Goal: Task Accomplishment & Management: Complete application form

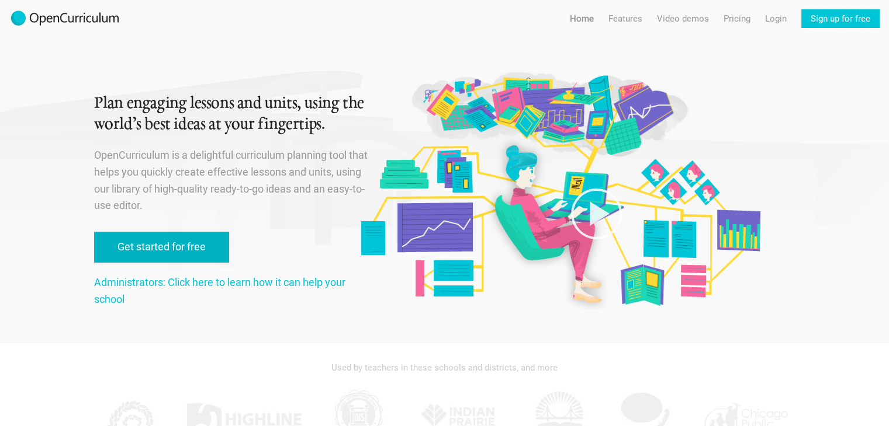
click at [178, 236] on link "Get started for free" at bounding box center [161, 247] width 135 height 31
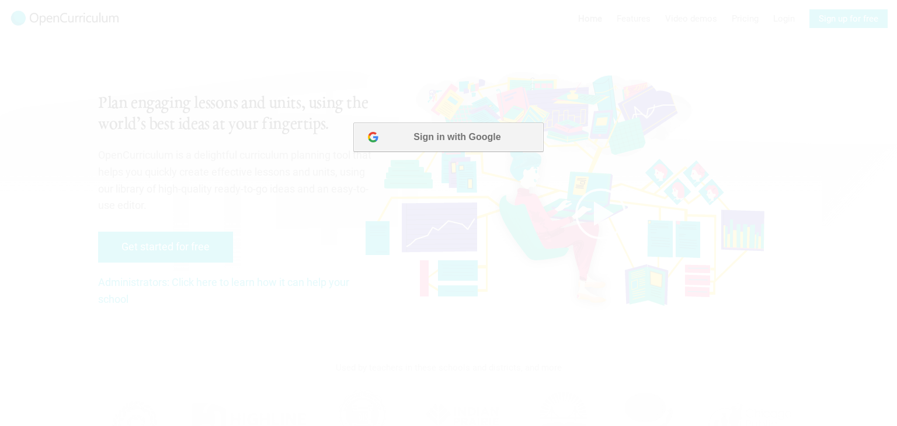
click at [438, 136] on button "Sign in with Google" at bounding box center [448, 137] width 190 height 29
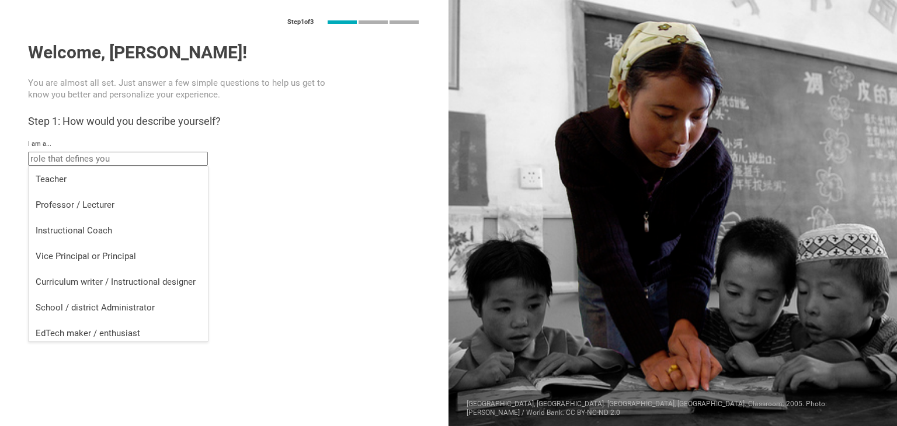
click at [167, 159] on input "text" at bounding box center [118, 159] width 180 height 14
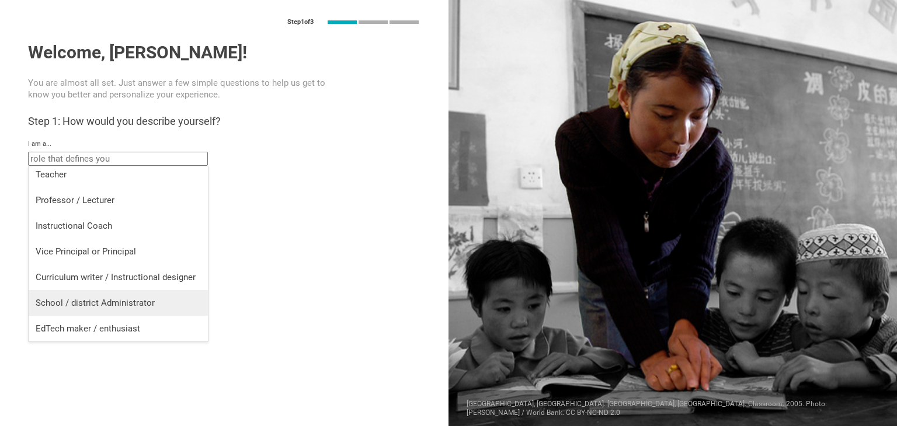
click at [136, 309] on li "School / district Administrator" at bounding box center [118, 303] width 179 height 26
type input "School / district Administrator"
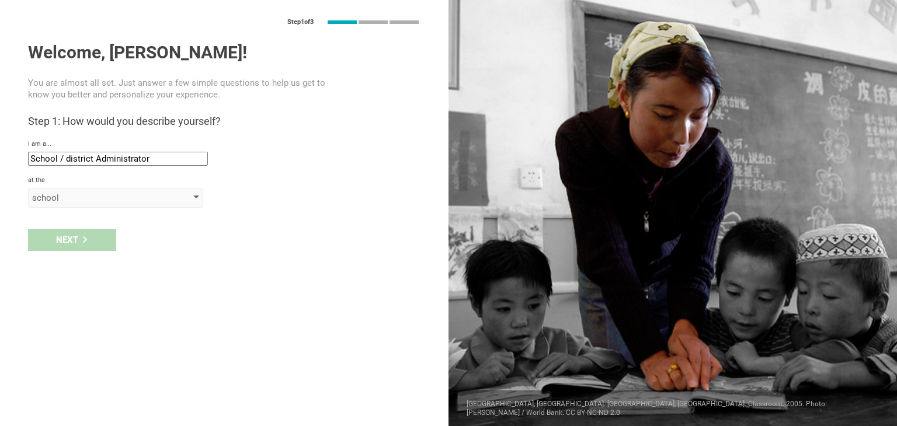
click at [88, 193] on div "school" at bounding box center [99, 198] width 134 height 12
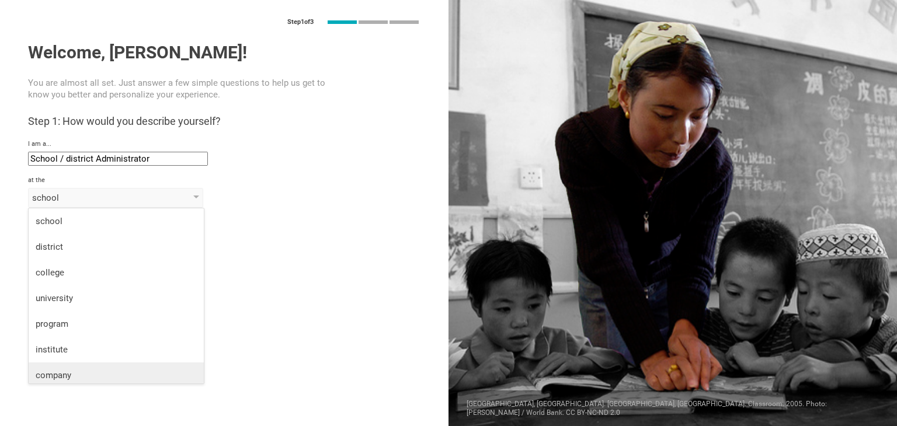
click at [78, 379] on div "company" at bounding box center [116, 376] width 161 height 12
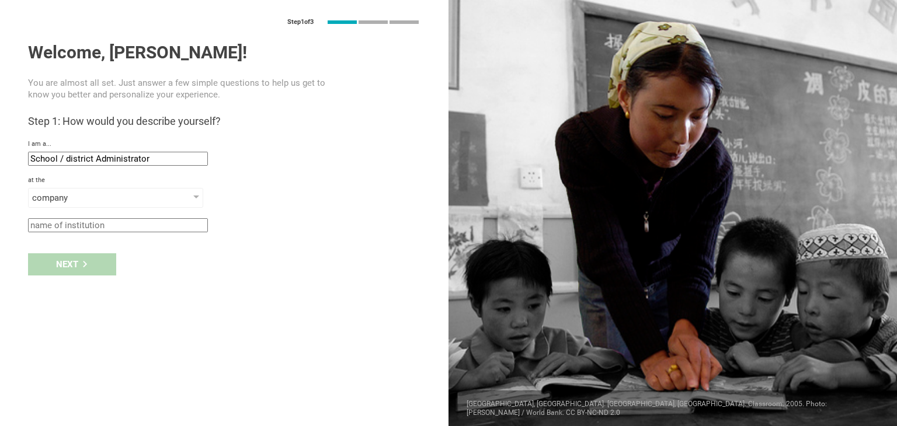
click at [68, 262] on div "Next" at bounding box center [224, 265] width 449 height 36
click at [78, 218] on input "text" at bounding box center [118, 225] width 180 height 14
type input "ة"
type input "motaqadema"
click at [91, 263] on div "Next" at bounding box center [72, 265] width 88 height 22
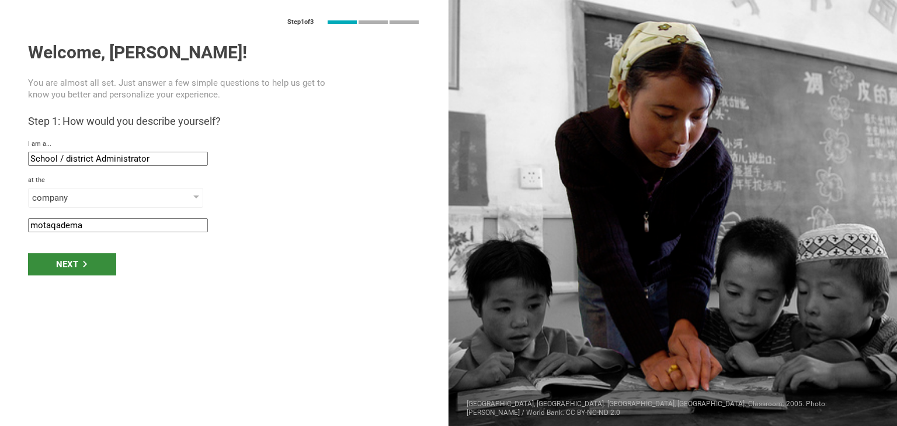
type input "Riyadh, Saudi Arabia"
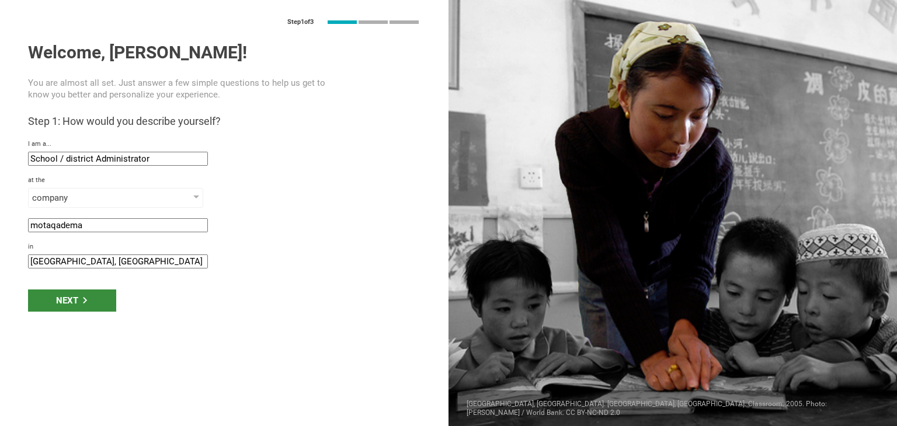
click at [85, 300] on icon at bounding box center [85, 300] width 4 height 6
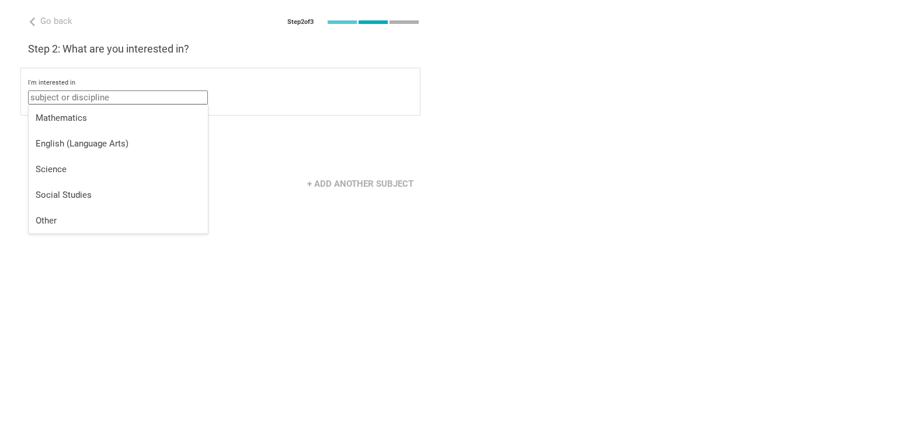
click at [107, 98] on input "text" at bounding box center [118, 98] width 180 height 14
click at [100, 119] on div "Mathematics" at bounding box center [118, 118] width 165 height 12
type input "Mathematics"
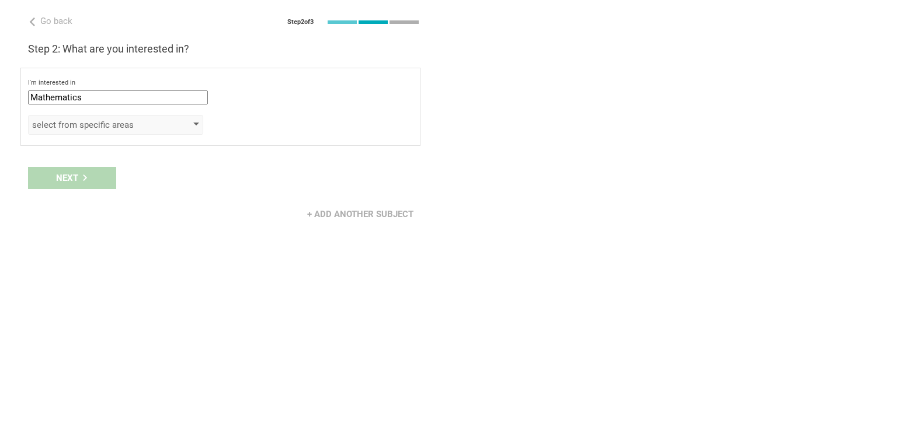
click at [96, 128] on div "select from specific areas" at bounding box center [99, 125] width 134 height 12
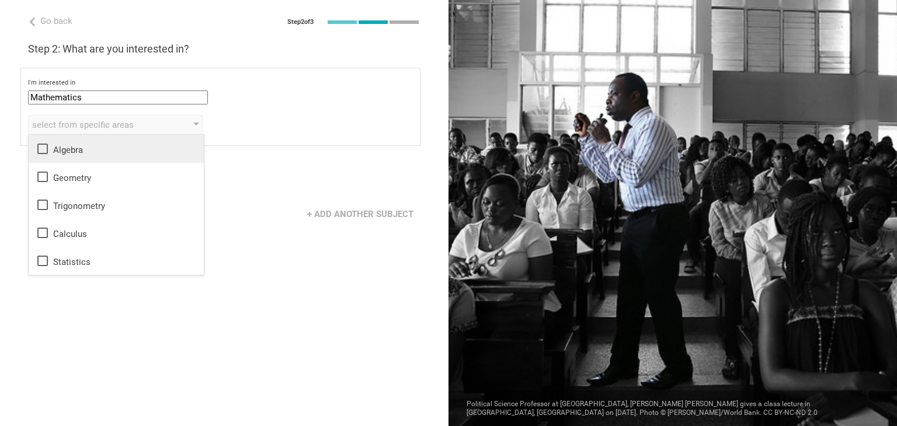
click at [89, 148] on div "Algebra" at bounding box center [116, 149] width 161 height 14
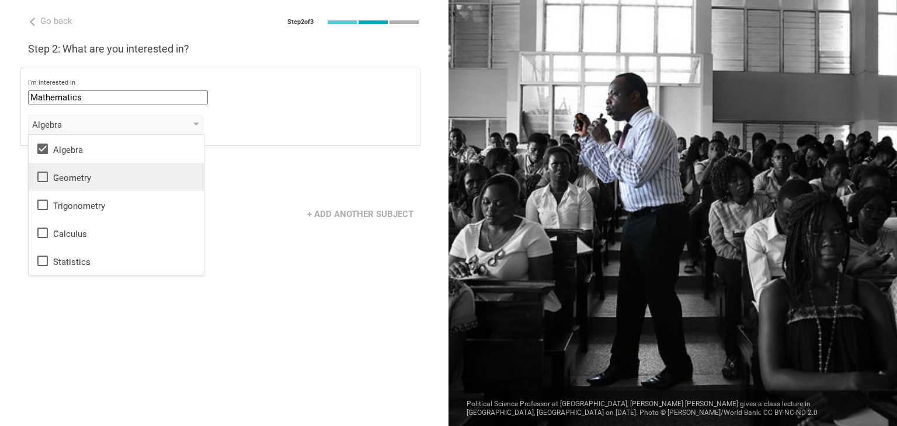
click at [74, 176] on div "Geometry" at bounding box center [116, 177] width 161 height 14
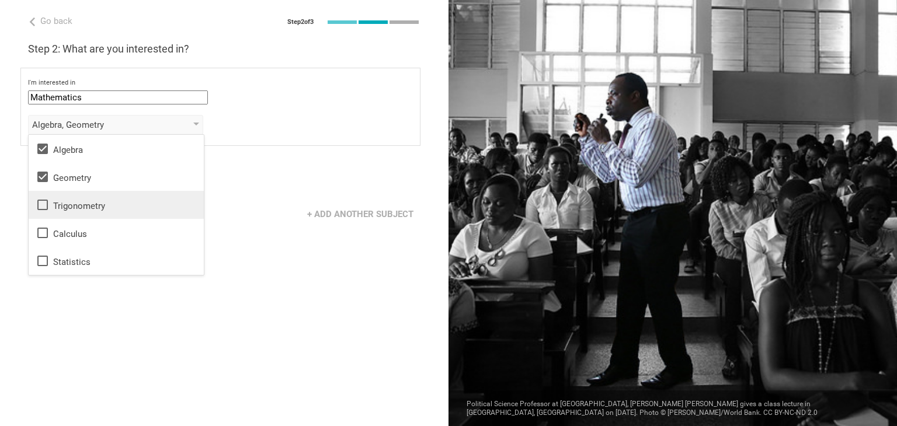
click at [64, 200] on div "Trigonometry" at bounding box center [116, 205] width 161 height 14
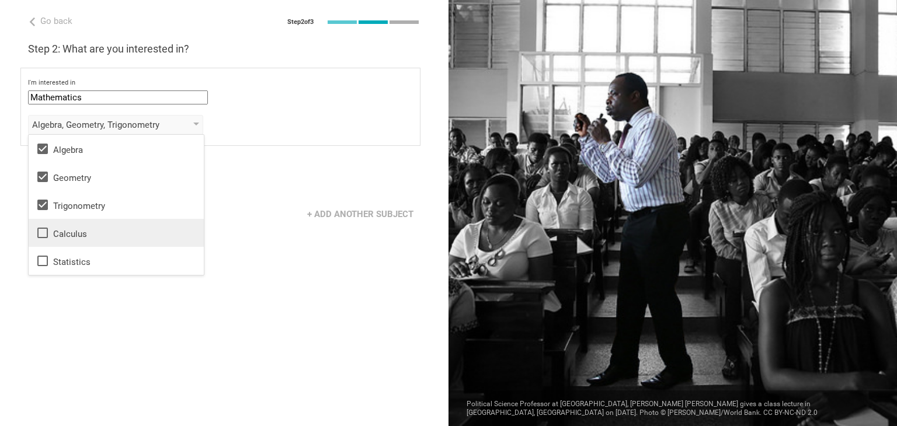
click at [58, 230] on div "Calculus" at bounding box center [116, 233] width 161 height 14
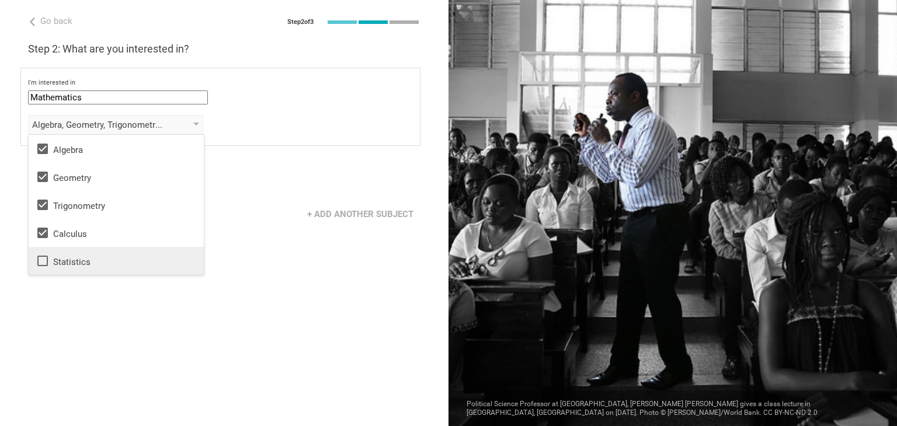
click at [54, 260] on div "Statistics" at bounding box center [116, 261] width 161 height 14
click at [268, 223] on div "+ Add another subject" at bounding box center [224, 214] width 449 height 36
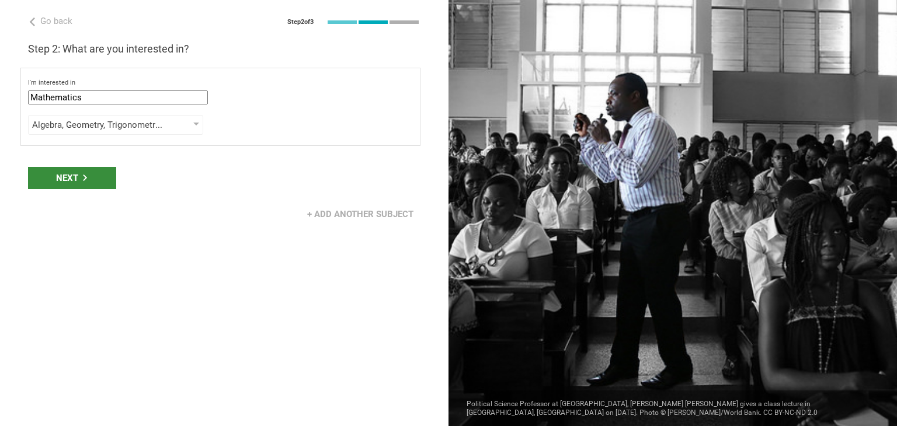
click at [87, 168] on div "Next" at bounding box center [72, 178] width 88 height 22
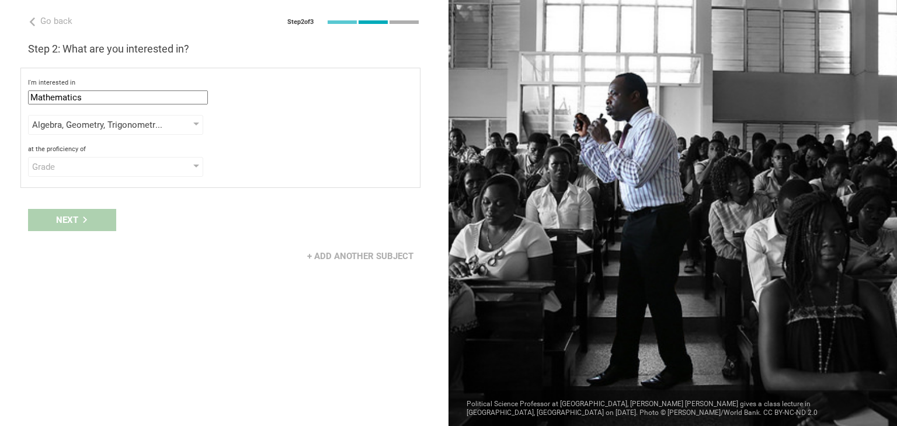
click at [87, 168] on div "Grade" at bounding box center [99, 167] width 134 height 12
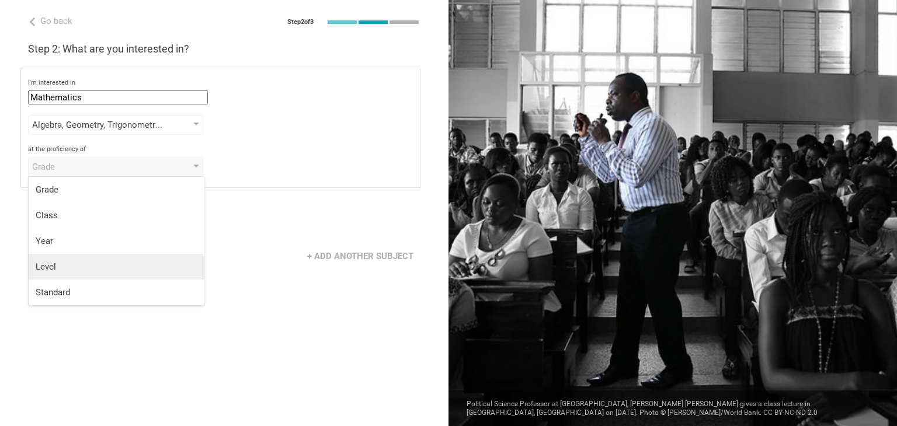
click at [71, 268] on div "Level" at bounding box center [116, 267] width 161 height 12
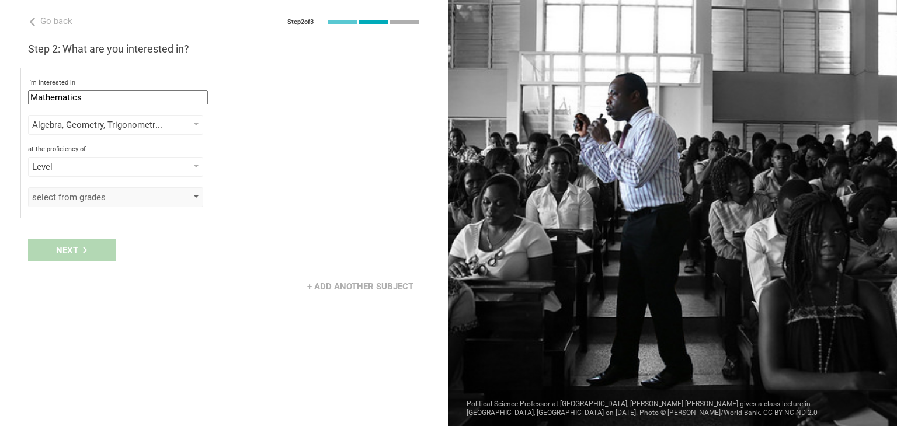
click at [95, 192] on div "select from grades" at bounding box center [99, 198] width 134 height 12
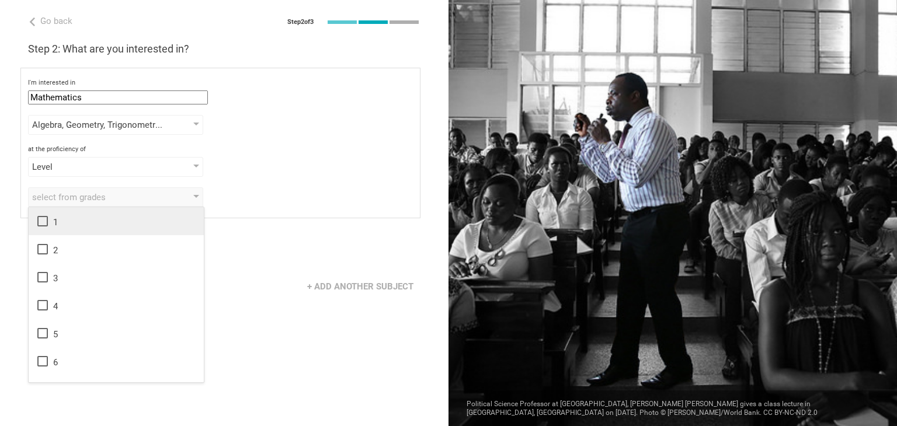
click at [86, 211] on li "1" at bounding box center [116, 221] width 175 height 28
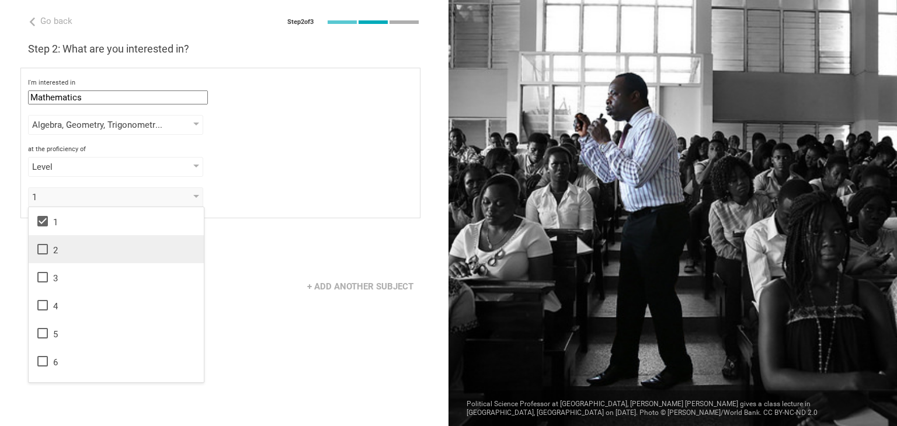
click at [82, 258] on li "2" at bounding box center [116, 249] width 175 height 28
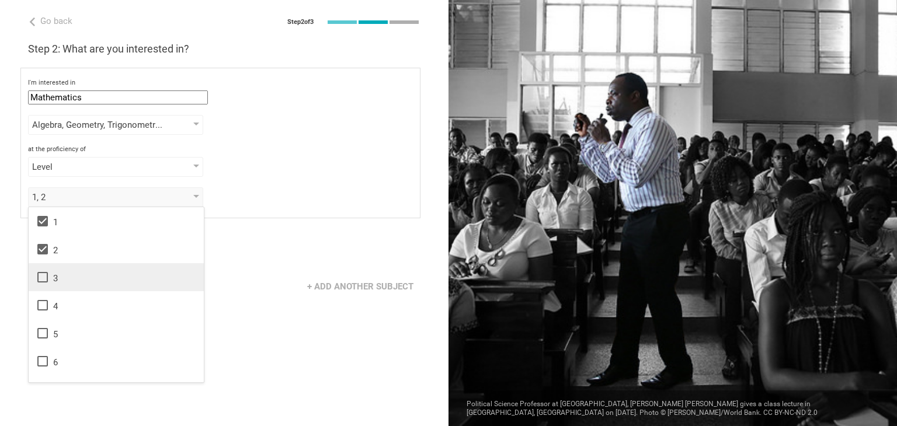
click at [80, 283] on div "3" at bounding box center [116, 277] width 161 height 14
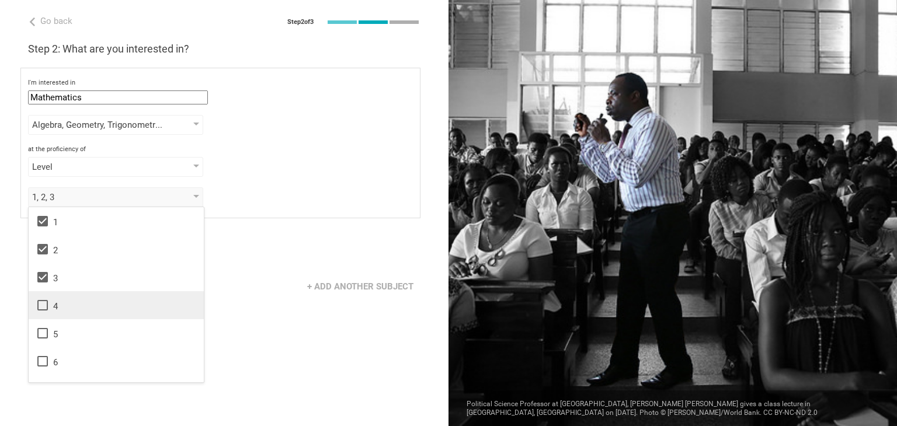
click at [79, 307] on div "4" at bounding box center [116, 306] width 161 height 14
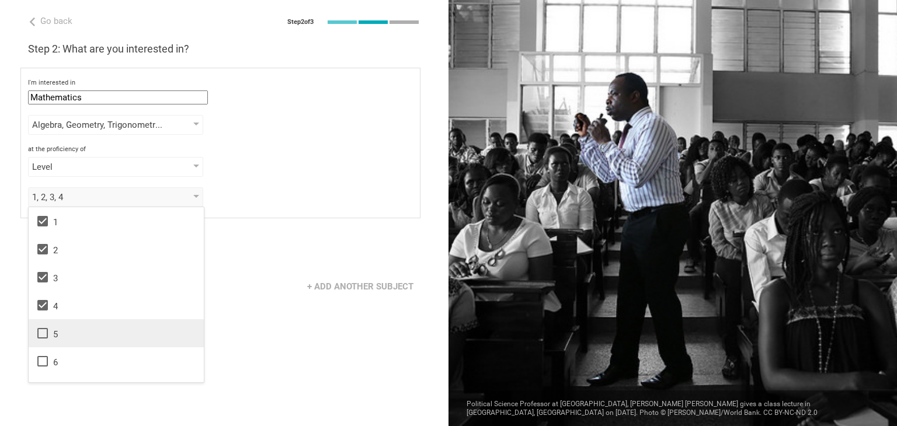
click at [75, 335] on div "5" at bounding box center [116, 334] width 161 height 14
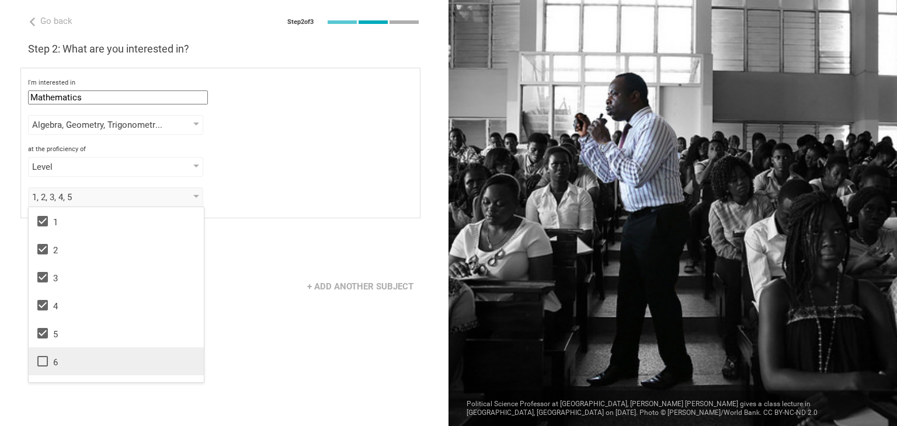
click at [74, 358] on div "6" at bounding box center [116, 362] width 161 height 14
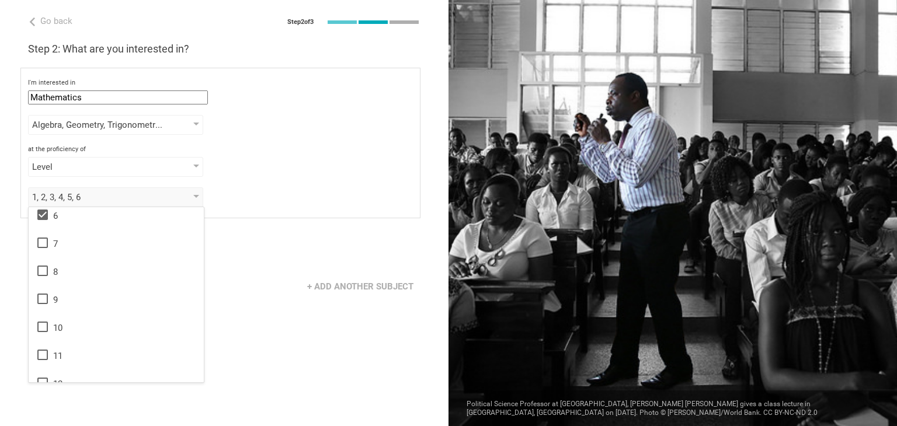
scroll to position [164, 0]
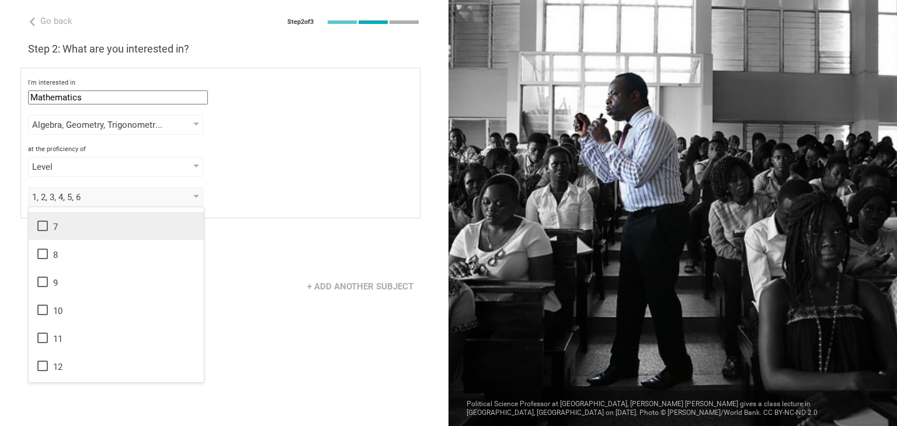
click at [61, 231] on div "7" at bounding box center [116, 226] width 161 height 14
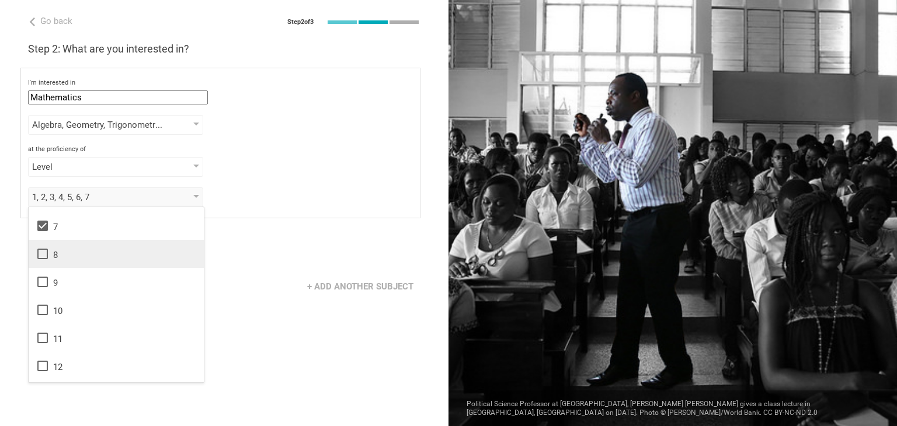
click at [58, 251] on div "8" at bounding box center [116, 254] width 161 height 14
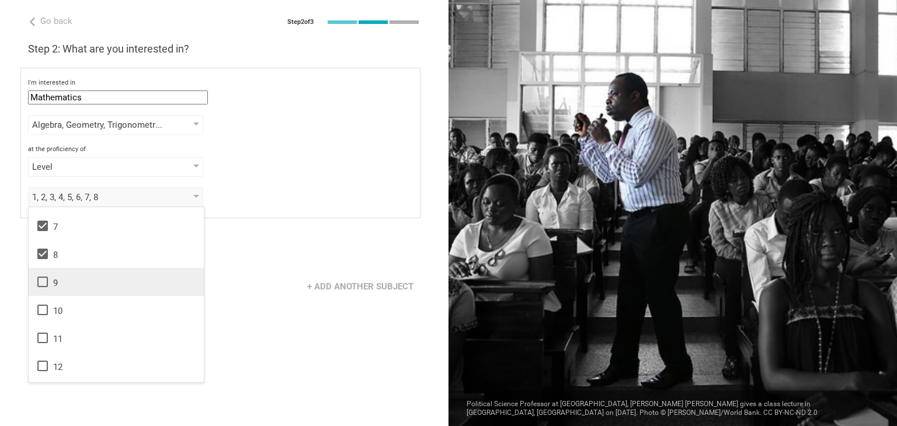
click at [54, 278] on div "9" at bounding box center [116, 282] width 161 height 14
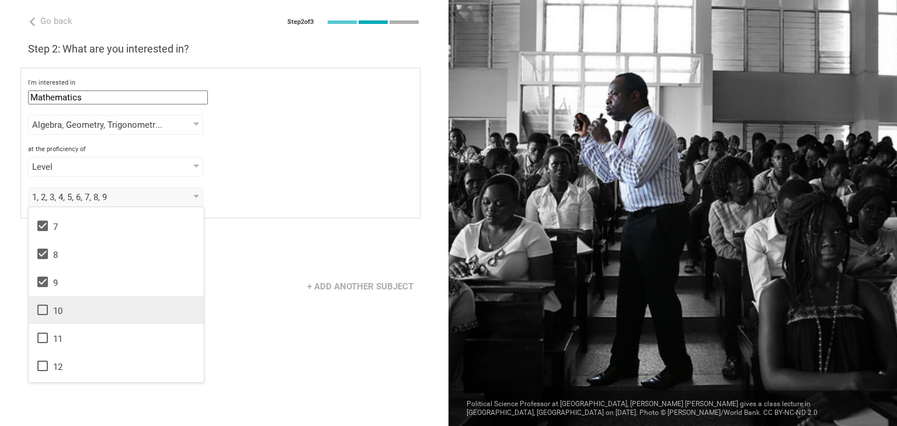
click at [52, 310] on div "10" at bounding box center [116, 310] width 161 height 14
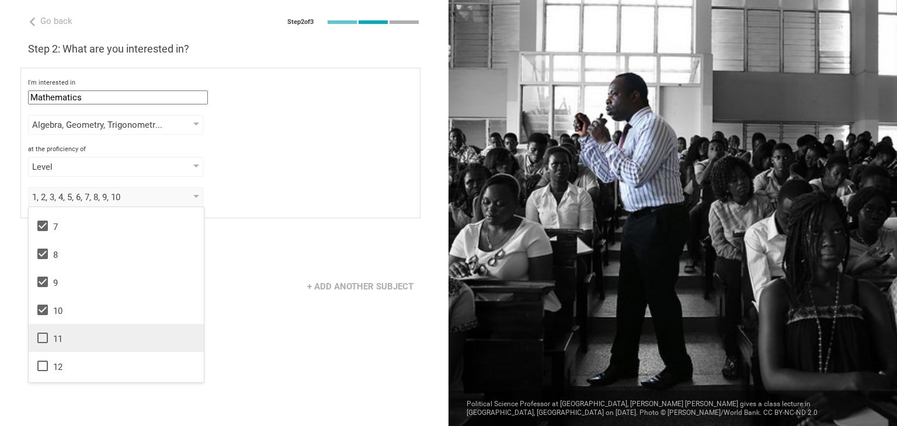
click at [50, 332] on div "11" at bounding box center [116, 338] width 161 height 14
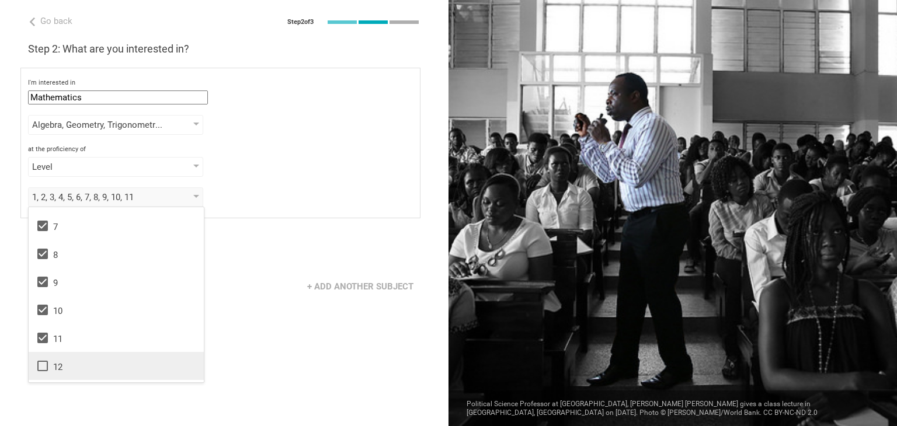
click at [50, 360] on div "12" at bounding box center [116, 366] width 161 height 14
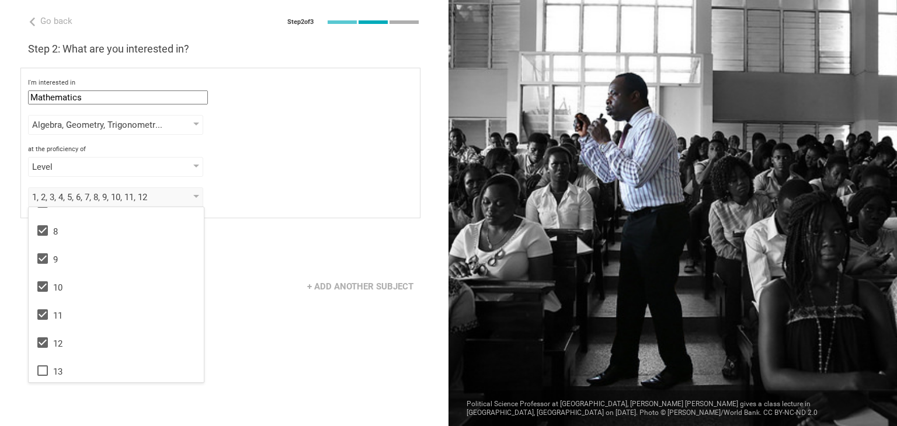
scroll to position [189, 0]
click at [264, 241] on div "Next" at bounding box center [224, 251] width 449 height 36
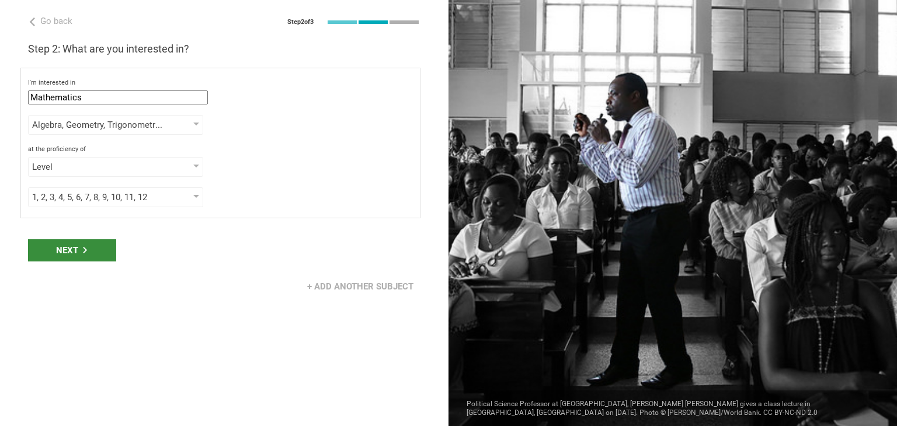
click at [87, 248] on icon at bounding box center [85, 250] width 6 height 6
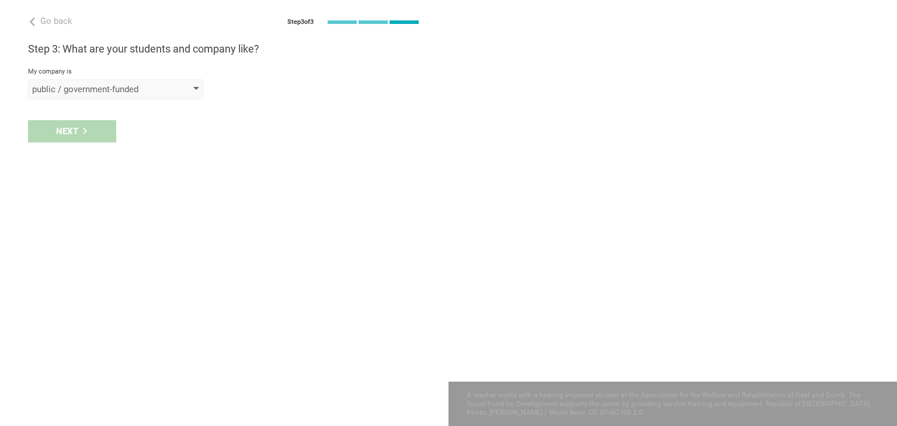
click at [140, 87] on div "public / government-funded" at bounding box center [99, 90] width 134 height 12
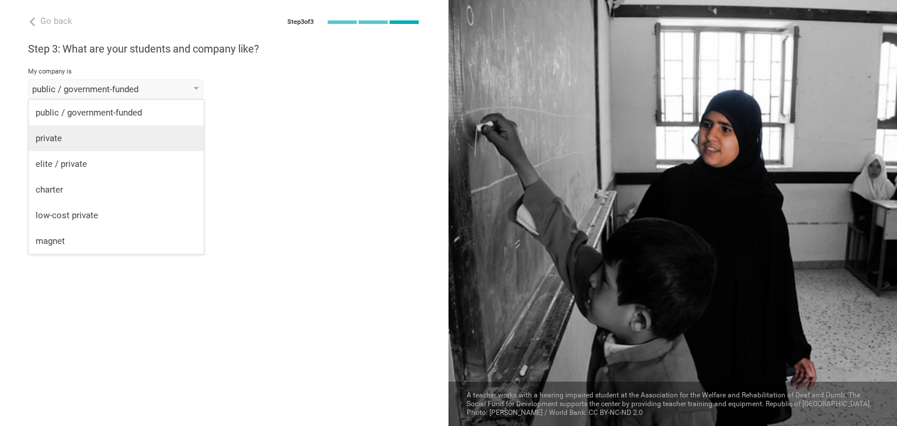
click at [130, 134] on div "private" at bounding box center [116, 139] width 161 height 12
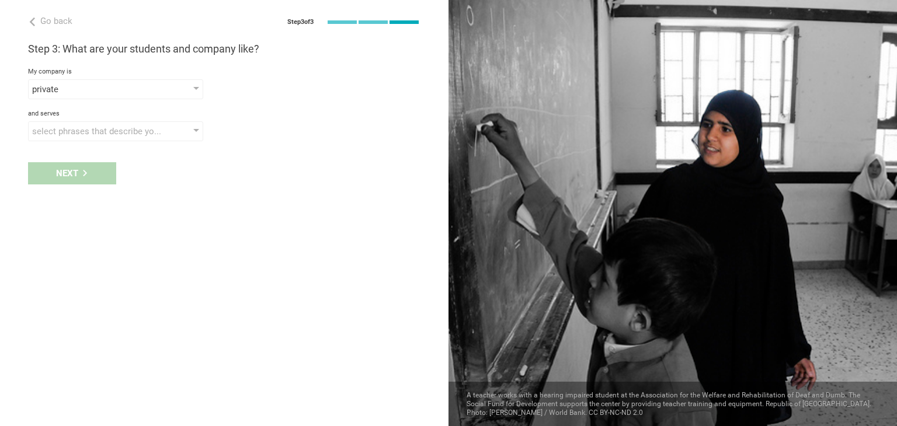
click at [93, 169] on div "Next" at bounding box center [224, 173] width 449 height 36
click at [100, 137] on div "select phrases that describe your student population" at bounding box center [115, 132] width 175 height 20
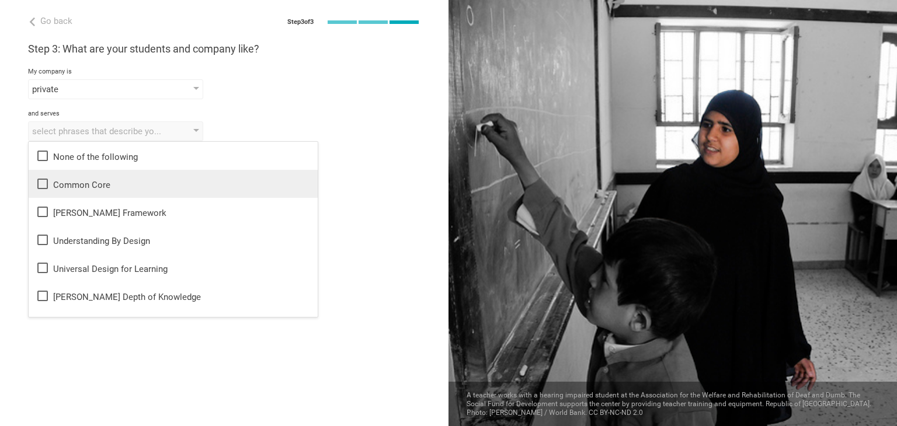
click at [100, 183] on div "Common Core" at bounding box center [173, 184] width 275 height 14
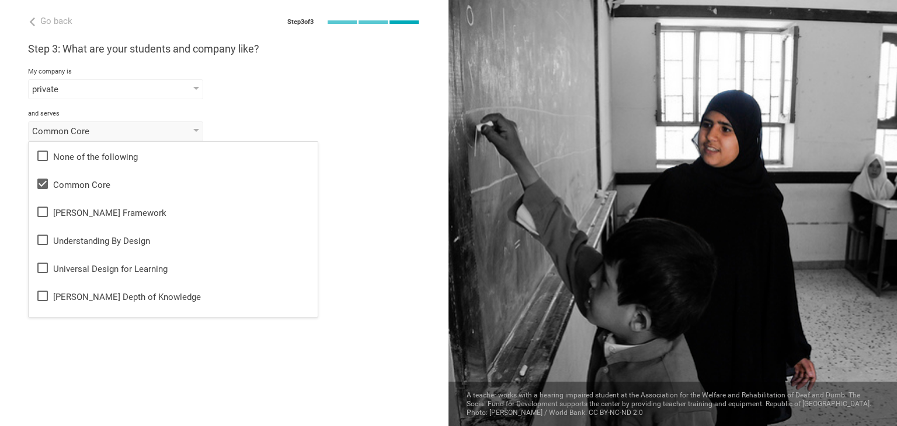
click at [245, 347] on div "Go back Step 3 of 3 Welcome, Shaimaa amin! You are almost all set. Just answer …" at bounding box center [224, 213] width 449 height 426
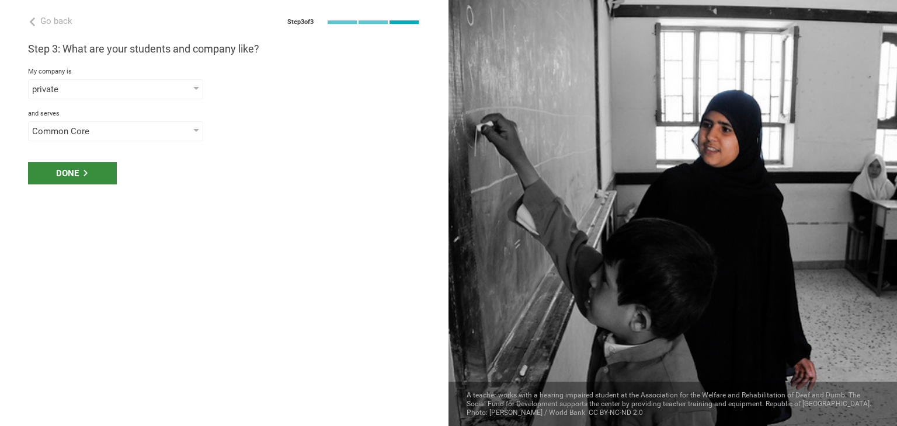
click at [71, 171] on div "Done" at bounding box center [72, 173] width 89 height 22
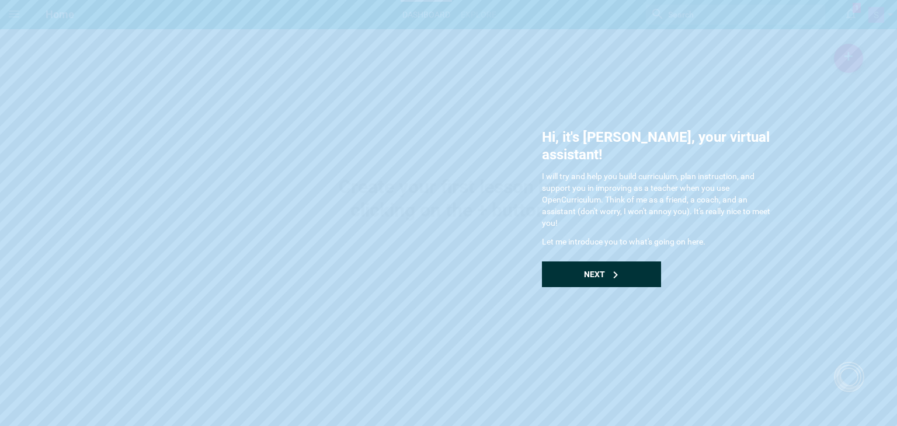
click at [615, 272] on icon at bounding box center [615, 275] width 7 height 7
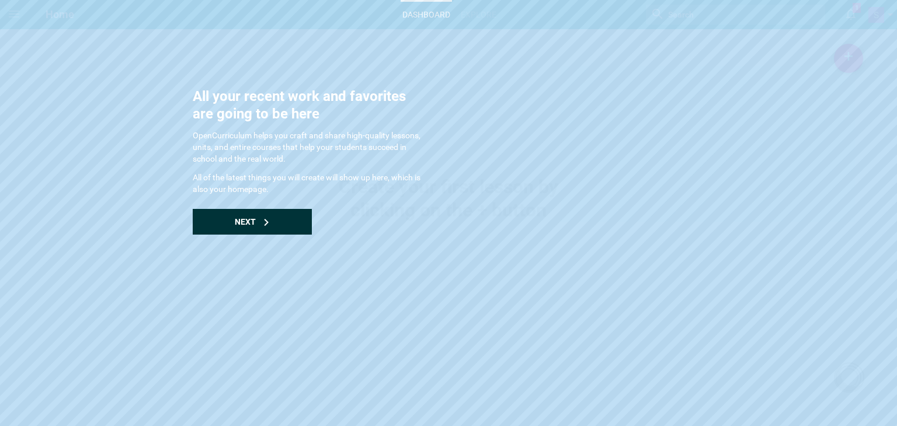
click at [215, 225] on div "Next" at bounding box center [252, 222] width 119 height 26
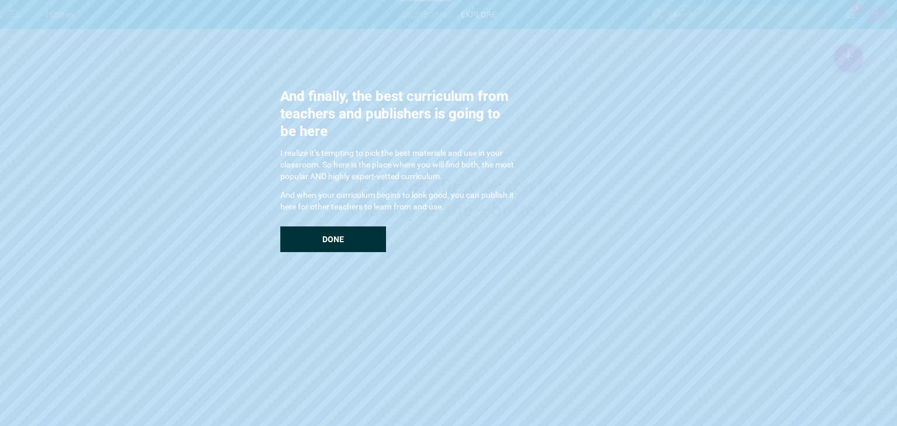
click at [308, 235] on div "Done" at bounding box center [333, 240] width 106 height 26
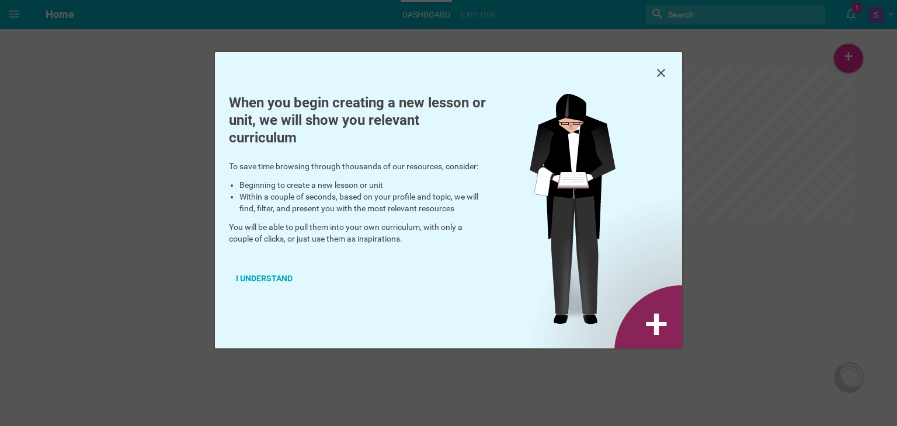
click at [679, 331] on img at bounding box center [606, 221] width 152 height 255
click at [660, 318] on img at bounding box center [606, 221] width 152 height 255
click at [664, 66] on icon at bounding box center [661, 73] width 14 height 14
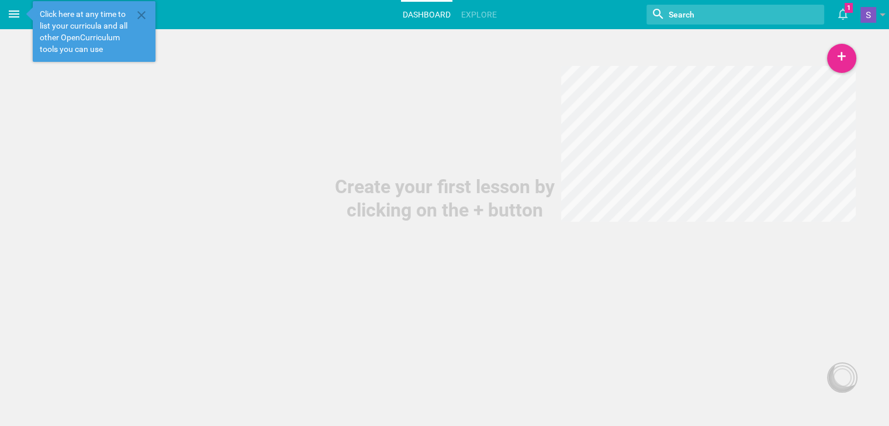
click at [19, 5] on span at bounding box center [14, 14] width 28 height 28
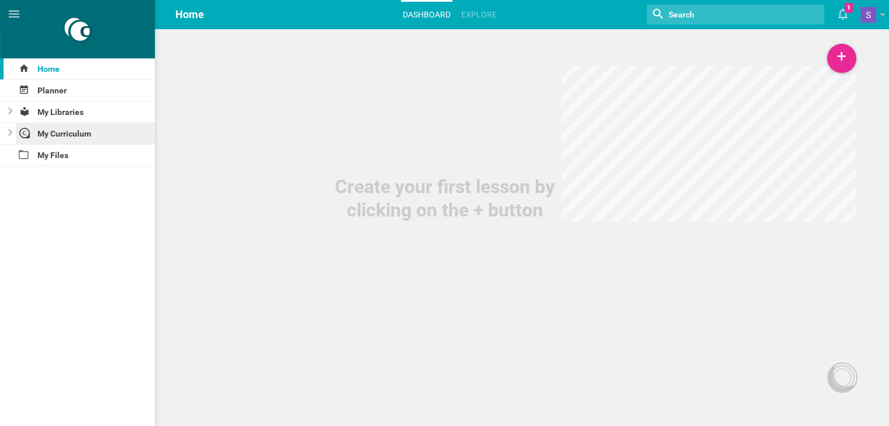
click at [71, 133] on div "My Curriculum" at bounding box center [86, 133] width 140 height 21
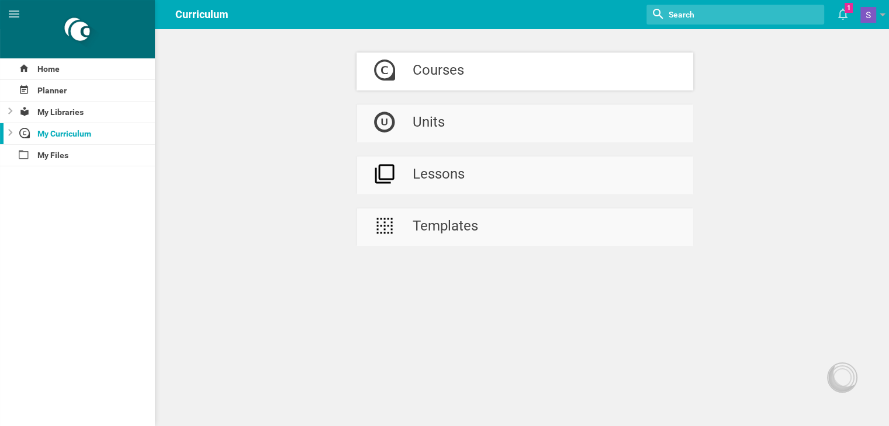
click at [450, 70] on div "Courses" at bounding box center [437, 72] width 51 height 38
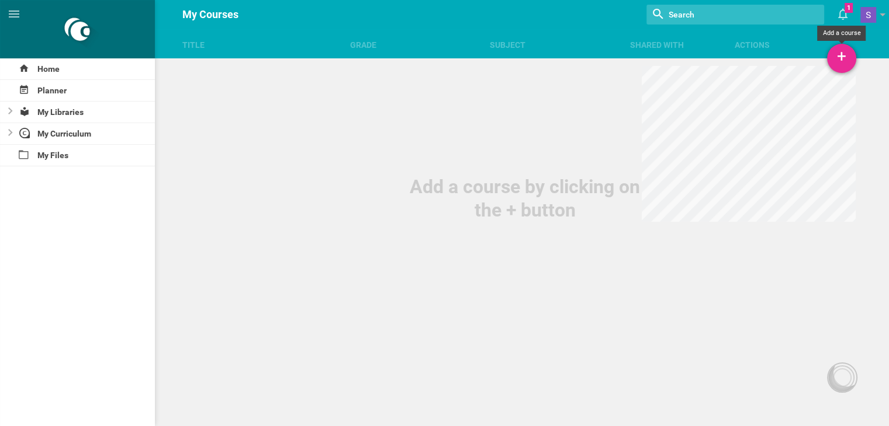
click at [834, 55] on div "+" at bounding box center [841, 58] width 29 height 29
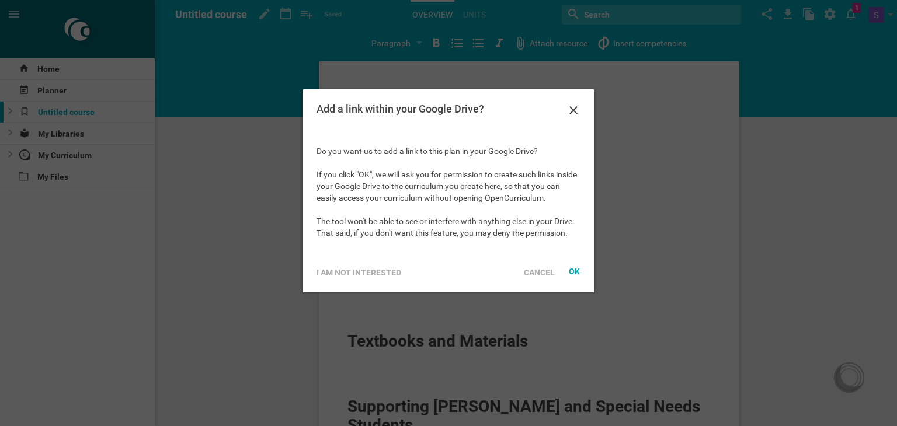
click at [565, 101] on div "Add a link within your Google Drive?" at bounding box center [449, 110] width 292 height 42
click at [570, 106] on icon at bounding box center [574, 110] width 14 height 14
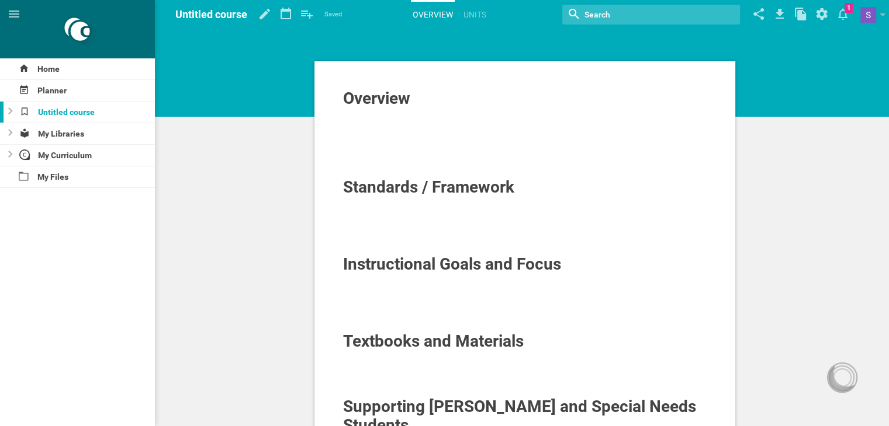
click at [444, 343] on span "Textbooks and Materials" at bounding box center [433, 341] width 181 height 19
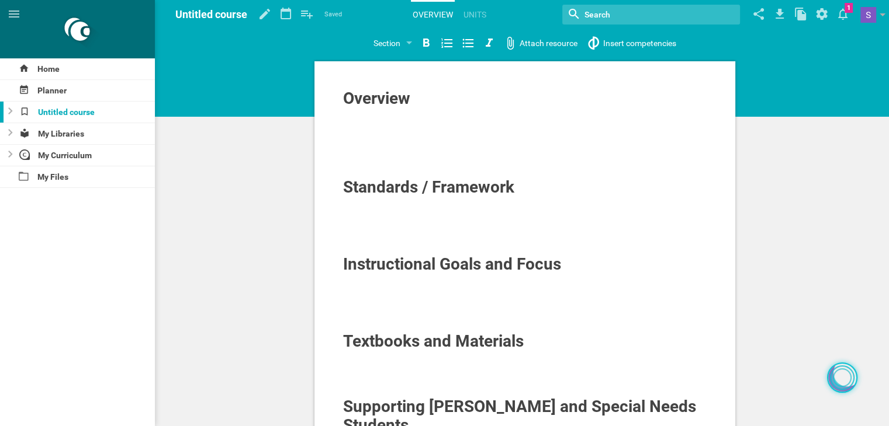
click at [841, 377] on div at bounding box center [841, 378] width 19 height 19
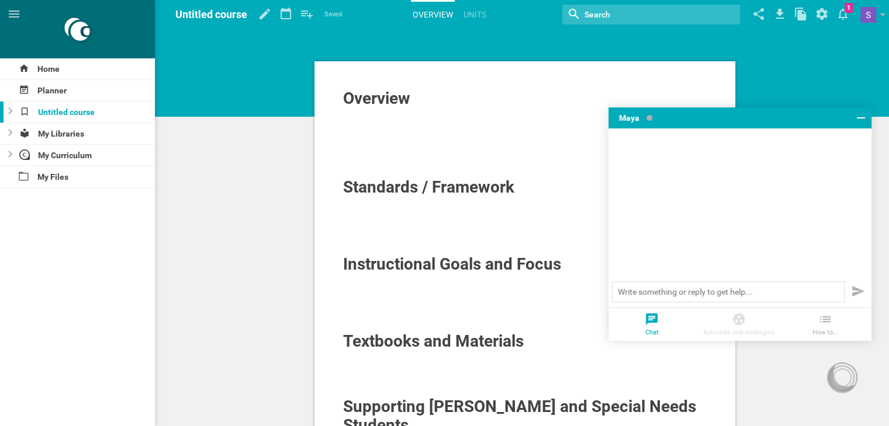
click at [832, 78] on div "Overview Standards / Framework Instructional Goals and Focus Textbooks and Mate…" at bounding box center [525, 408] width 728 height 817
click at [840, 9] on icon at bounding box center [842, 14] width 21 height 28
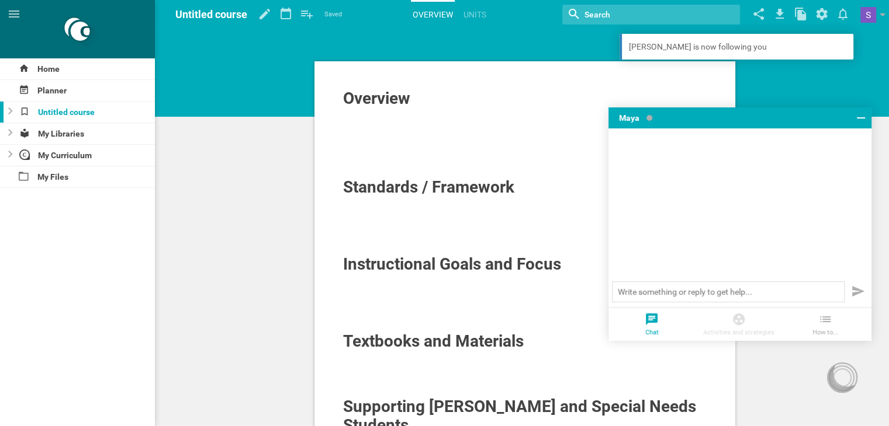
click at [286, 189] on div "Overview Standards / Framework Instructional Goals and Focus Textbooks and Mate…" at bounding box center [525, 408] width 728 height 817
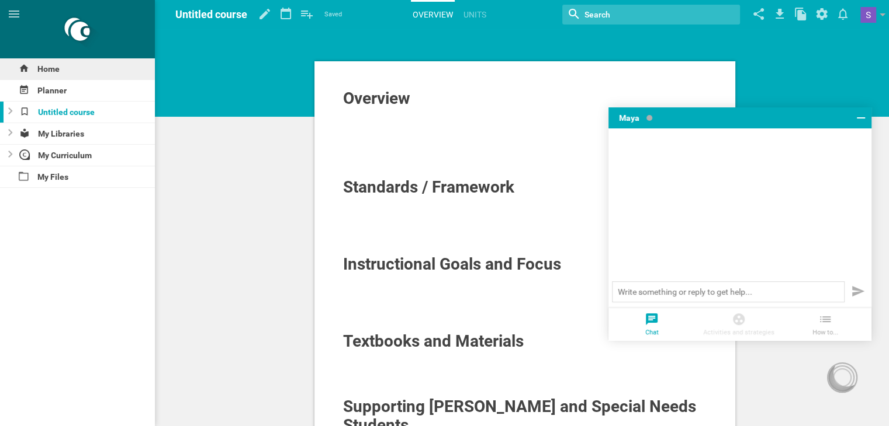
click at [55, 69] on div "Home" at bounding box center [77, 68] width 155 height 21
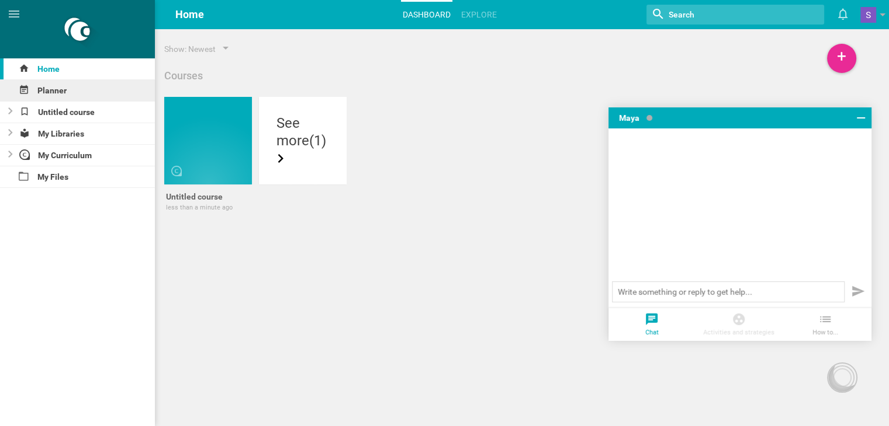
click at [54, 81] on div "Planner" at bounding box center [77, 90] width 155 height 21
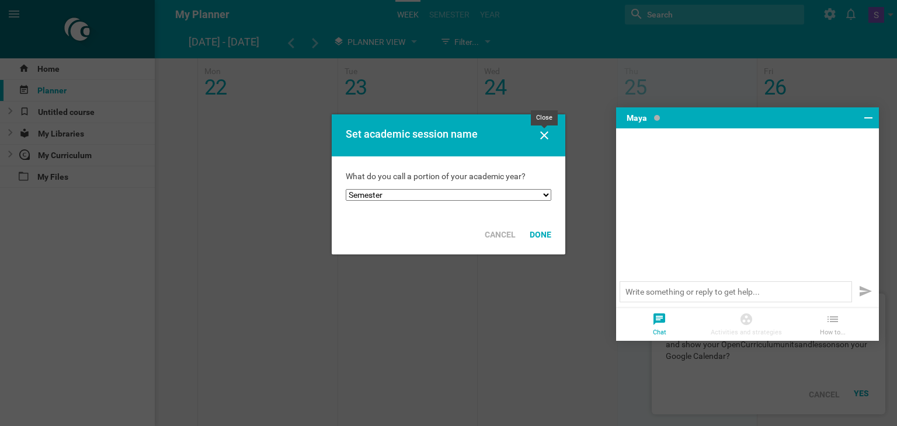
click at [541, 138] on icon at bounding box center [544, 135] width 8 height 8
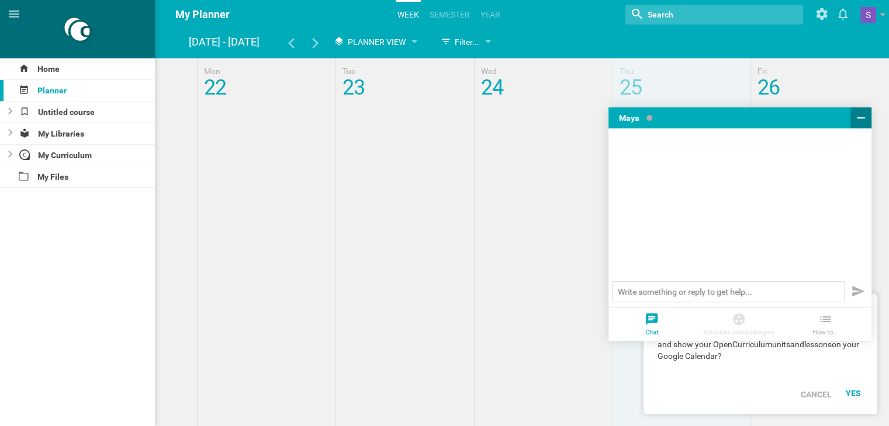
click at [856, 117] on icon at bounding box center [860, 117] width 8 height 1
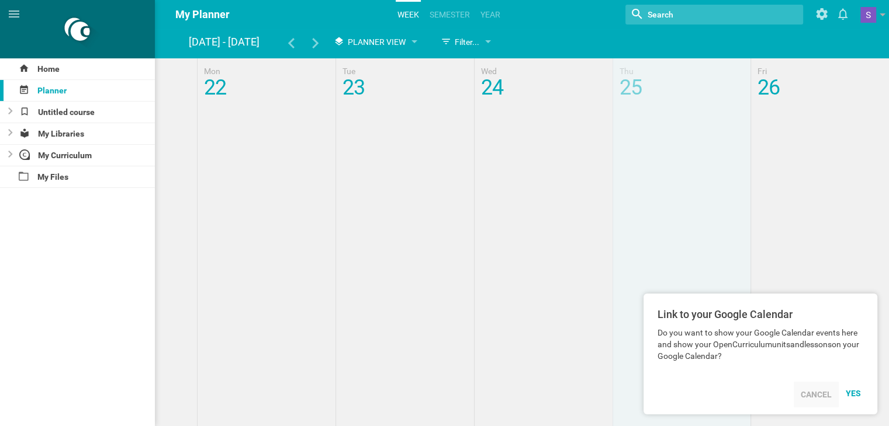
click at [824, 400] on div "Cancel" at bounding box center [815, 395] width 45 height 26
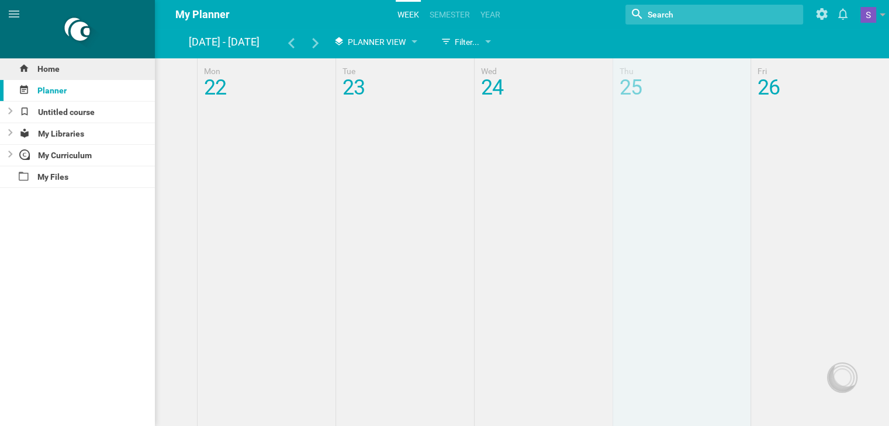
click at [53, 73] on div "Home" at bounding box center [77, 68] width 155 height 21
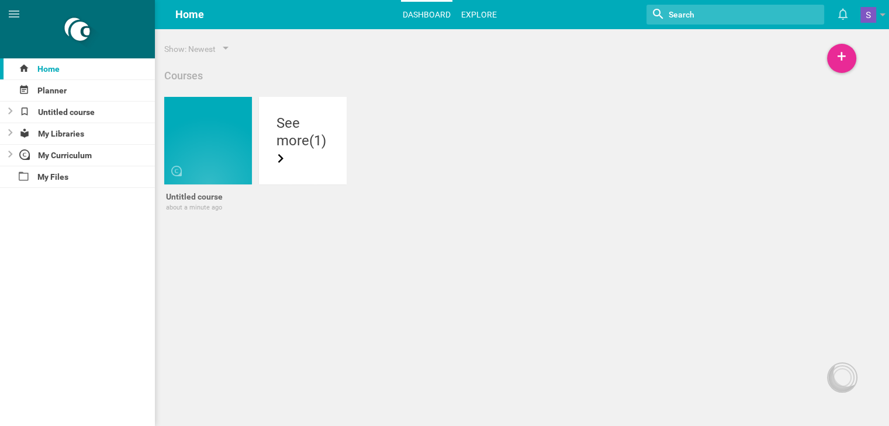
click at [488, 10] on link "Explore" at bounding box center [478, 15] width 39 height 26
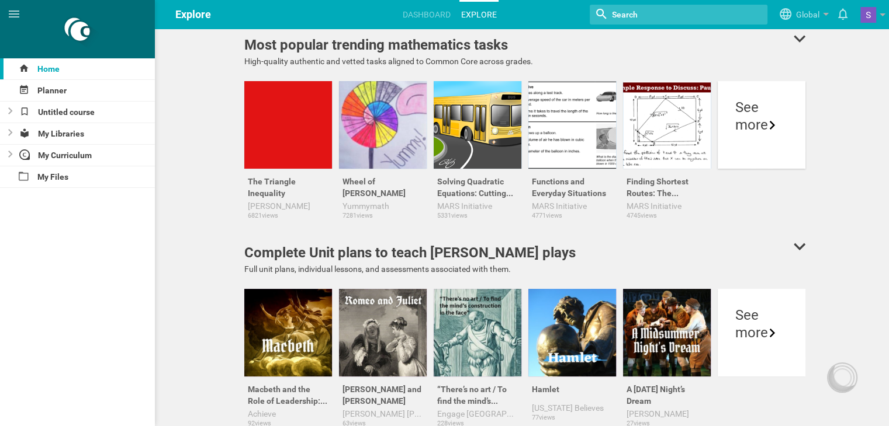
click at [773, 140] on div "See more" at bounding box center [761, 125] width 88 height 88
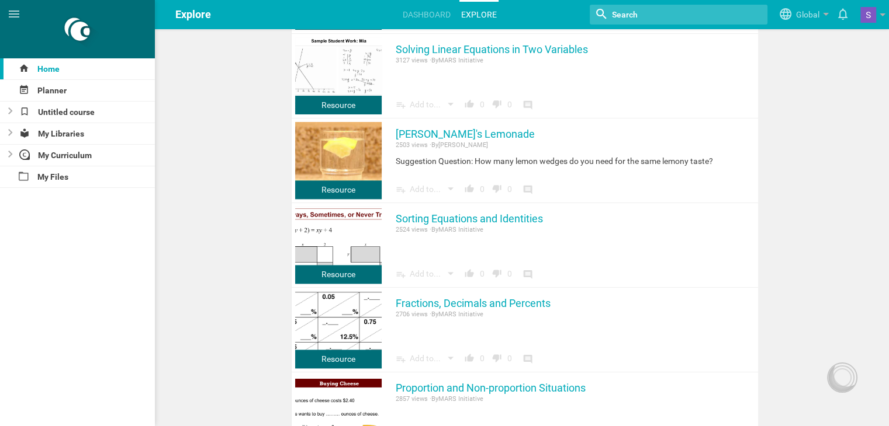
scroll to position [1449, 0]
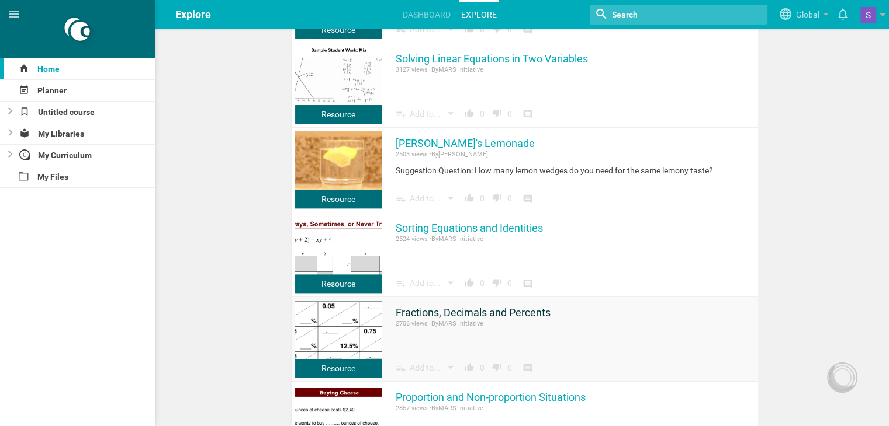
click at [544, 313] on link "Fractions, Decimals and Percents" at bounding box center [472, 313] width 155 height 14
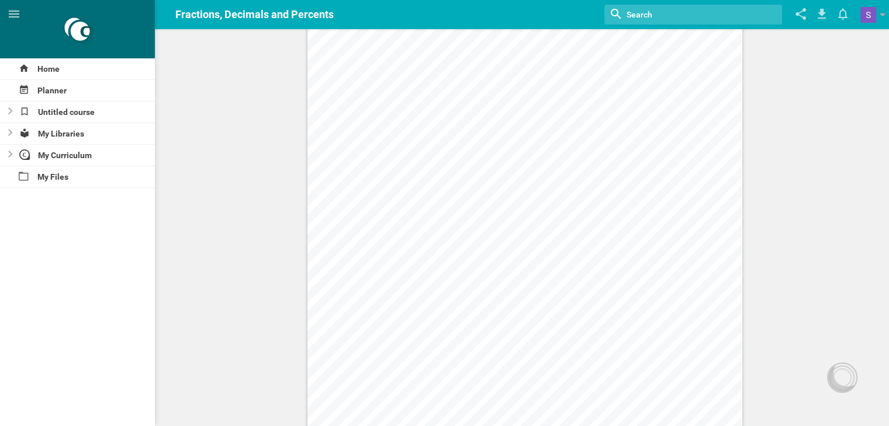
scroll to position [856, 0]
